Goal: Task Accomplishment & Management: Complete application form

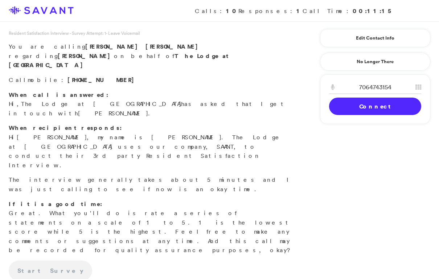
click at [392, 107] on link "Connect" at bounding box center [375, 106] width 92 height 17
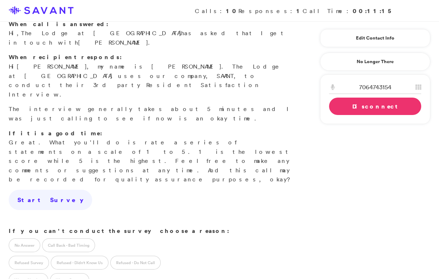
scroll to position [95, 0]
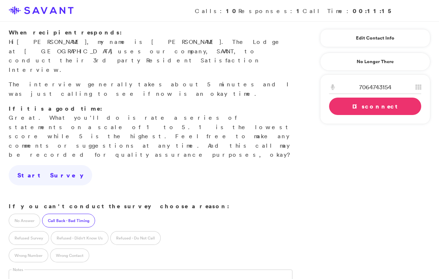
click at [81, 214] on label "Call Back - Bad Timing" at bounding box center [68, 221] width 53 height 14
click at [67, 269] on input "text" at bounding box center [50, 276] width 83 height 14
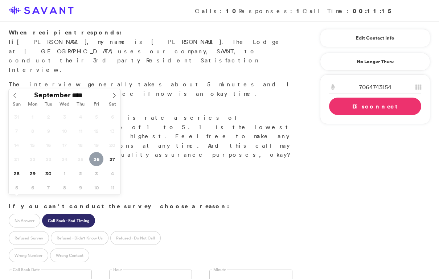
type input "**********"
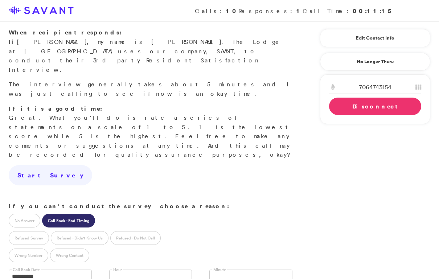
click at [140, 269] on link at bounding box center [150, 276] width 83 height 14
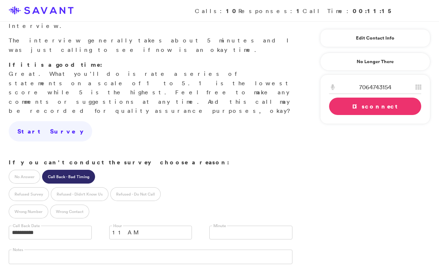
scroll to position [150, 0]
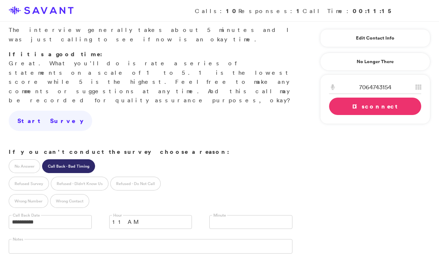
click at [350, 109] on link "Disconnect" at bounding box center [375, 106] width 92 height 17
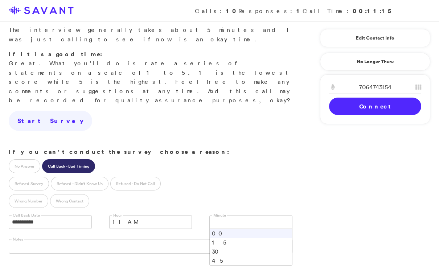
click at [222, 215] on link at bounding box center [250, 222] width 83 height 14
click at [218, 247] on li "30" at bounding box center [251, 251] width 82 height 9
